Goal: Find specific page/section: Find specific page/section

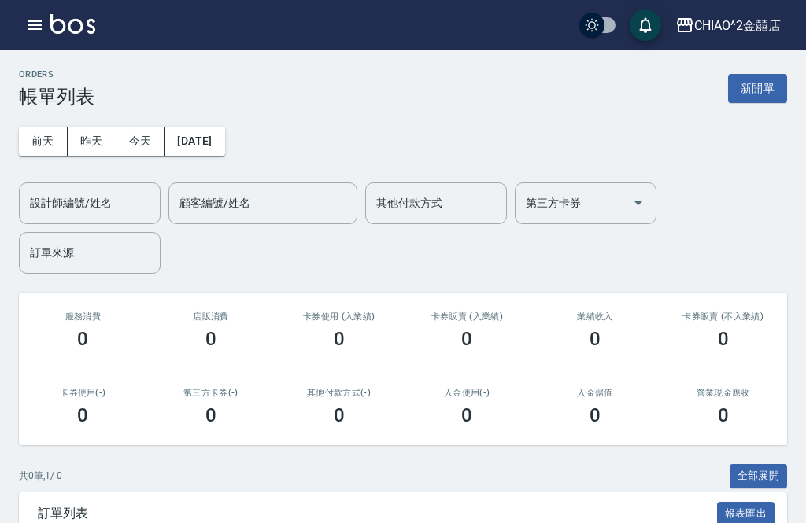
click at [49, 21] on button "button" at bounding box center [34, 24] width 31 height 31
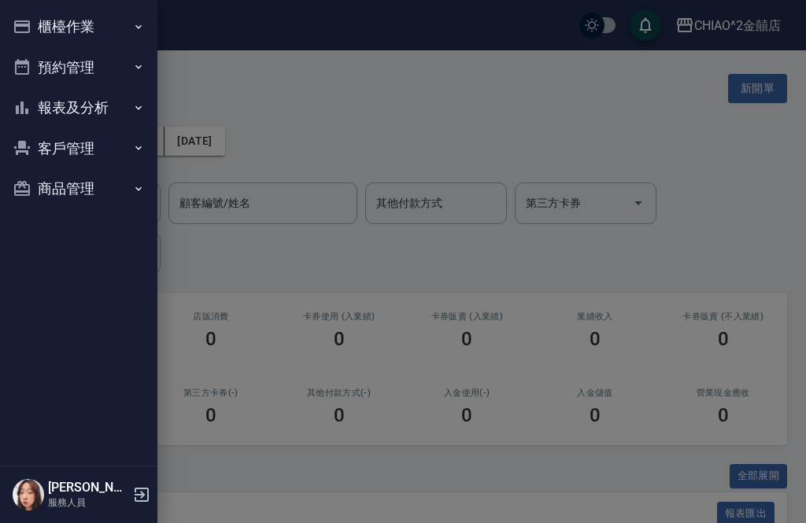
click at [368, 135] on div at bounding box center [403, 261] width 806 height 523
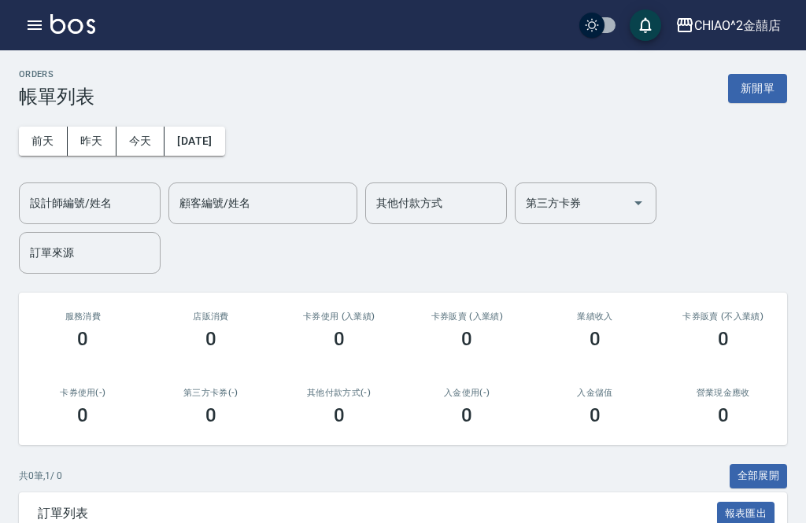
click at [39, 27] on icon "button" at bounding box center [34, 25] width 19 height 19
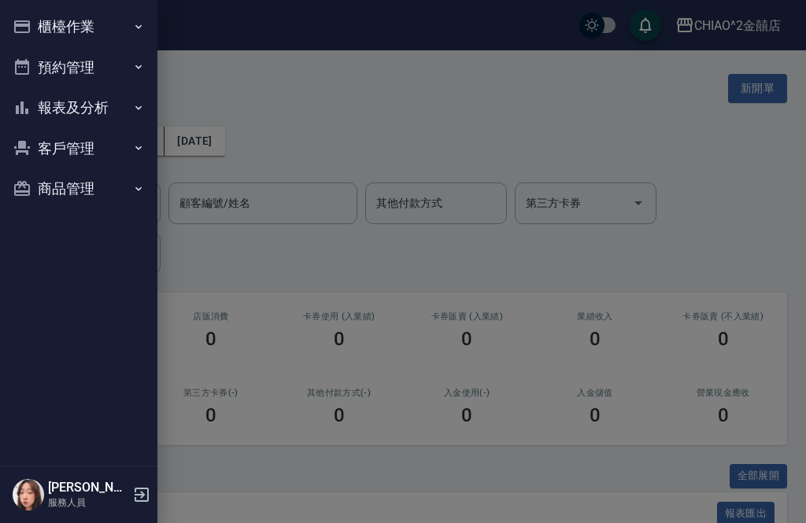
click at [135, 145] on icon "button" at bounding box center [138, 148] width 13 height 13
click at [144, 195] on link "客戶列表" at bounding box center [78, 193] width 145 height 36
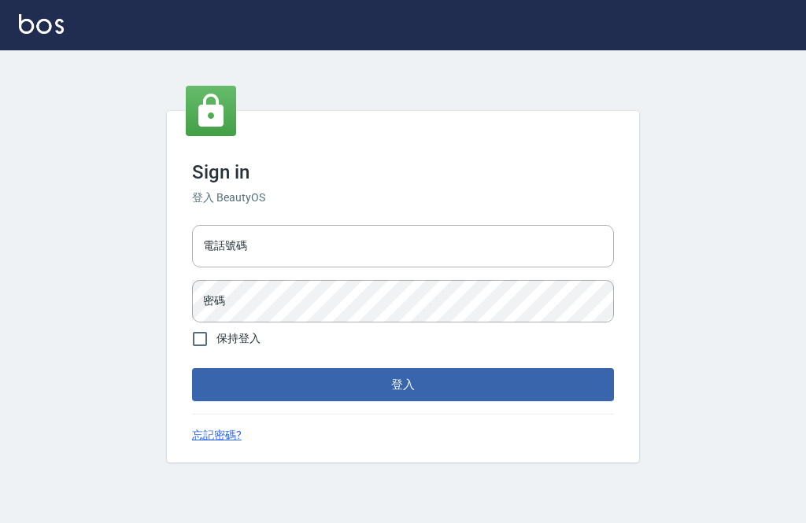
click at [54, 17] on img at bounding box center [41, 24] width 45 height 20
